Goal: Ask a question: Seek information or help from site administrators or community

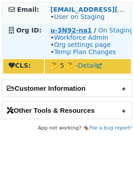
click at [51, 32] on strong "u-3N92-na1" at bounding box center [71, 30] width 42 height 7
click at [53, 30] on strong "u-3N92-na1" at bounding box center [71, 30] width 42 height 7
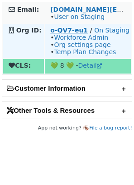
click at [64, 31] on strong "o-QV7-eu1" at bounding box center [68, 30] width 37 height 7
